Goal: Information Seeking & Learning: Learn about a topic

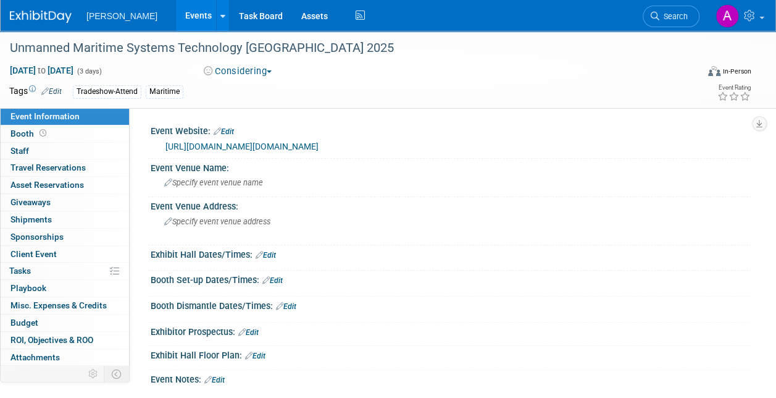
click at [195, 64] on div "Considering Committed Considering Not Going" at bounding box center [317, 71] width 254 height 14
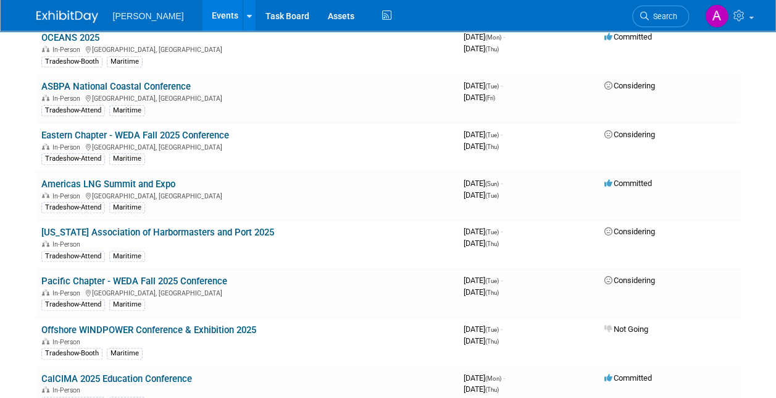
scroll to position [371, 0]
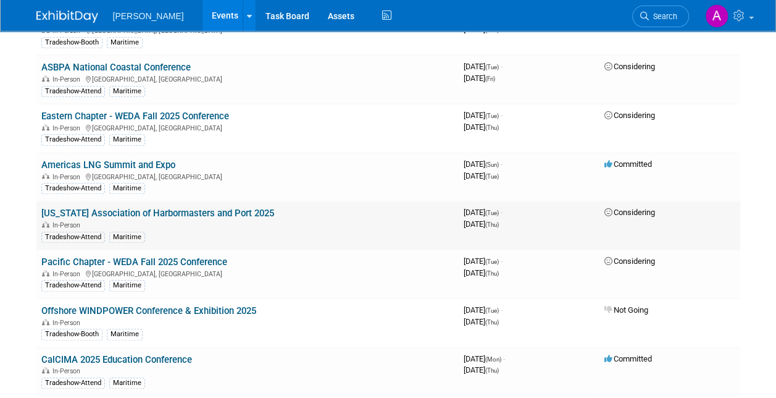
click at [122, 208] on link "[US_STATE] Association of Harbormasters and Port 2025" at bounding box center [157, 213] width 233 height 11
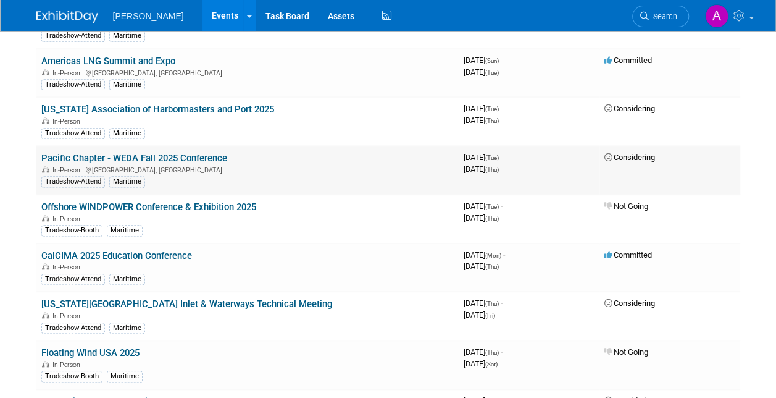
scroll to position [494, 0]
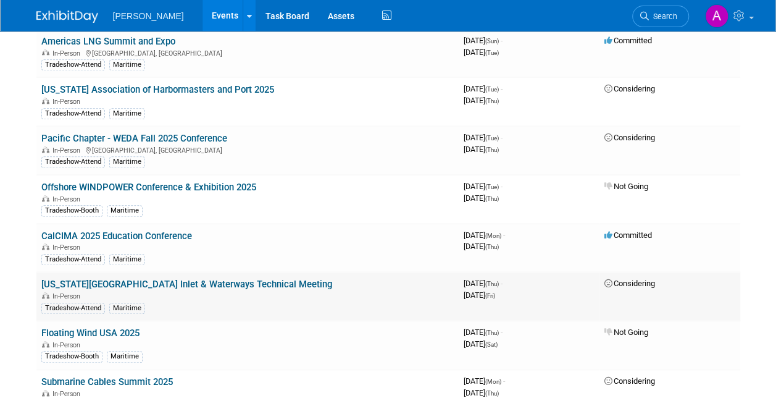
click at [104, 279] on link "[US_STATE][GEOGRAPHIC_DATA] Inlet & Waterways Technical Meeting" at bounding box center [186, 284] width 291 height 11
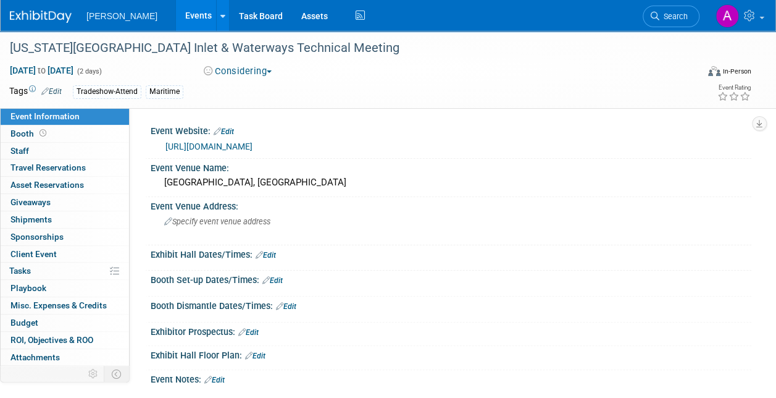
click at [253, 145] on link "https://www.ncbiwa.org/events/upcoming-events/" at bounding box center [209, 146] width 87 height 10
click at [713, 214] on div "Event Venue Address: Specify event venue address" at bounding box center [448, 221] width 607 height 48
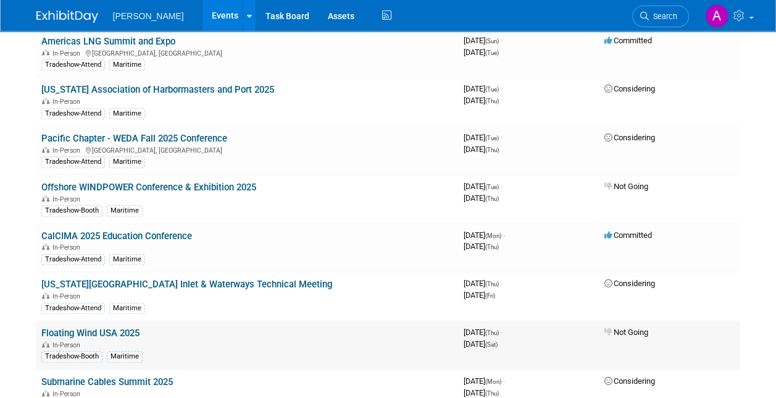
scroll to position [432, 0]
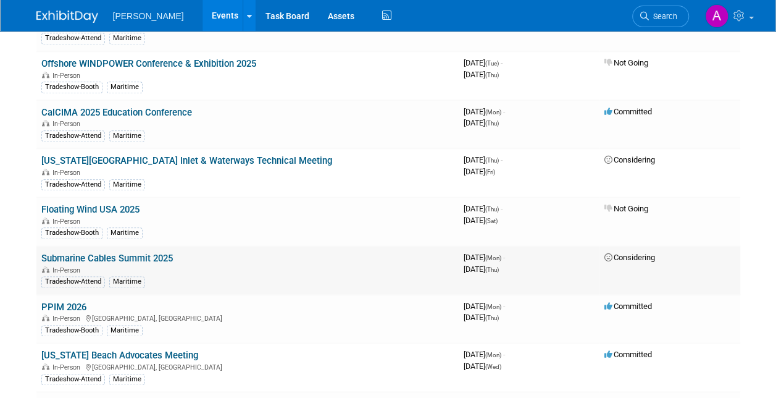
scroll to position [679, 0]
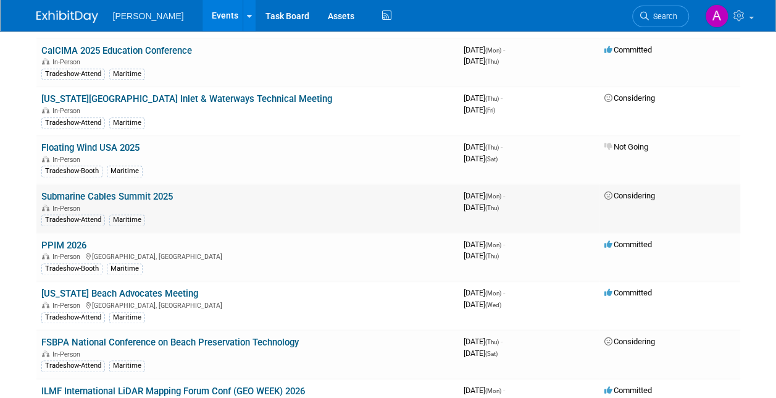
click at [96, 191] on link "Submarine Cables Summit 2025" at bounding box center [107, 196] width 132 height 11
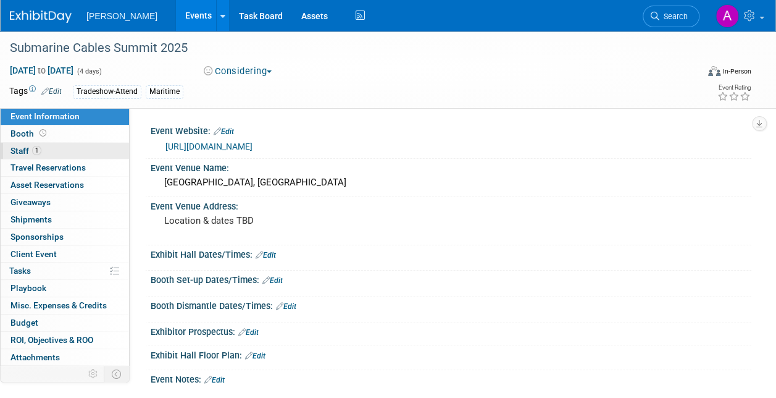
click at [17, 145] on link "1 Staff 1" at bounding box center [65, 151] width 128 height 17
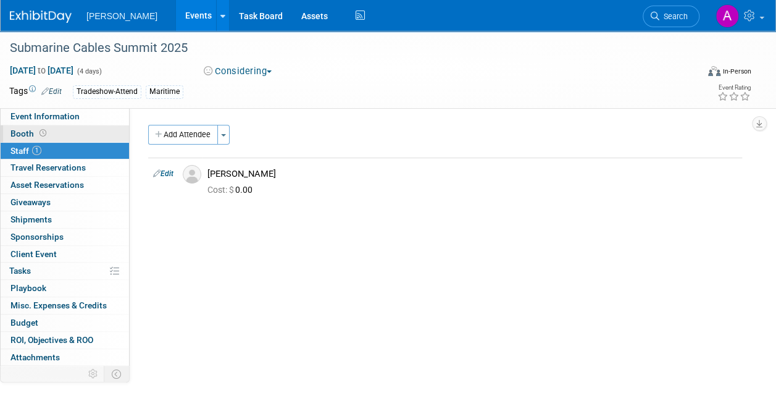
click at [33, 131] on span "Booth" at bounding box center [29, 133] width 38 height 10
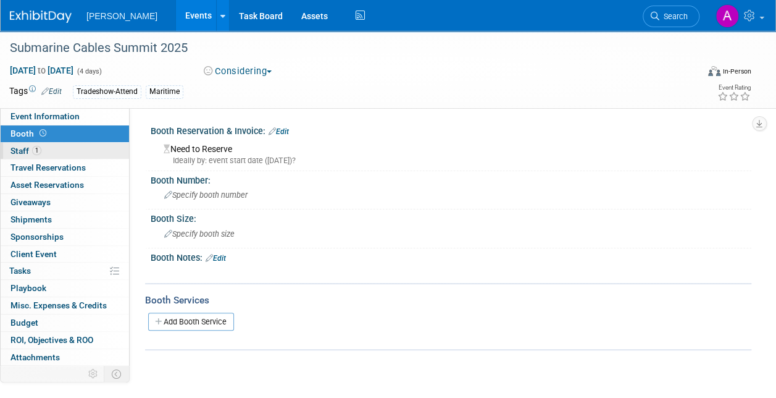
click at [21, 149] on span "Staff 1" at bounding box center [25, 151] width 31 height 10
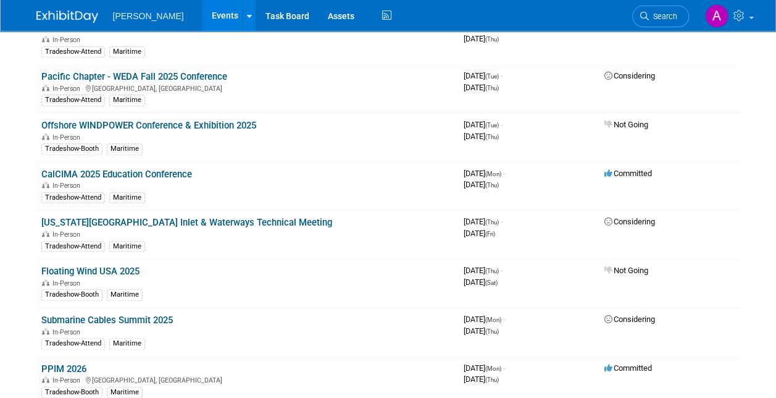
scroll to position [618, 0]
